Goal: Find specific page/section: Find specific page/section

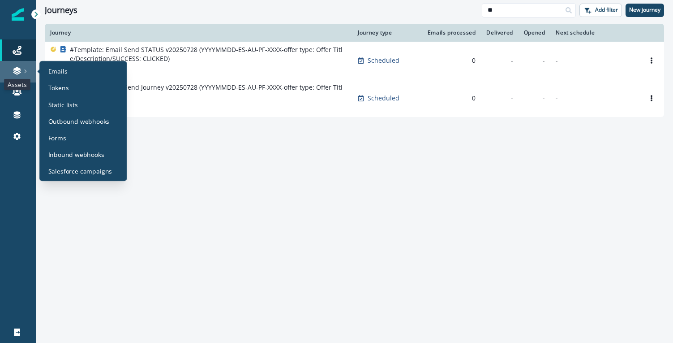
click at [19, 72] on icon at bounding box center [17, 70] width 9 height 9
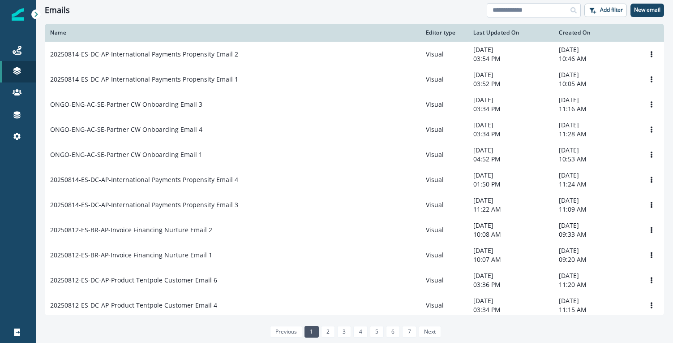
click at [509, 12] on input at bounding box center [534, 10] width 94 height 14
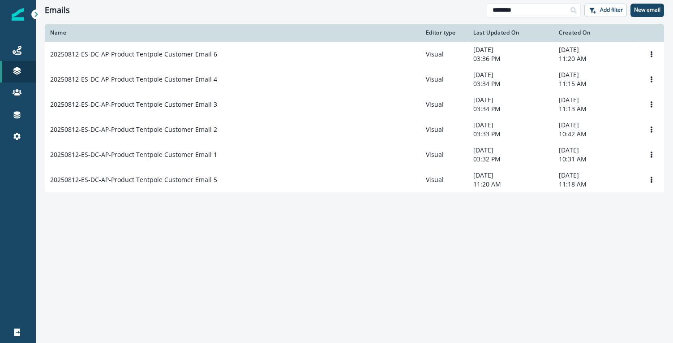
type input "********"
